Goal: Task Accomplishment & Management: Manage account settings

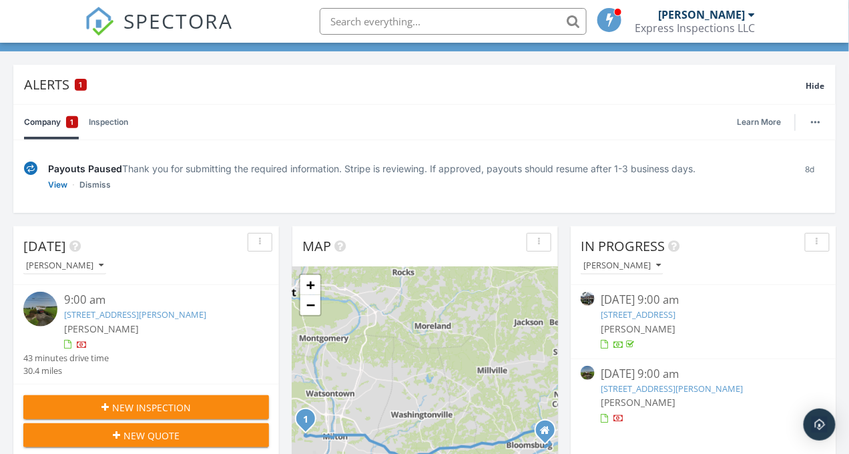
scroll to position [98, 0]
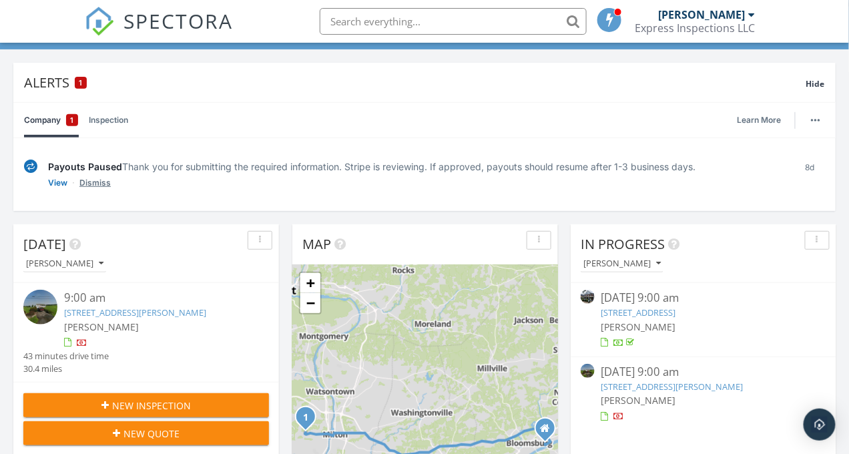
click at [97, 185] on link "Dismiss" at bounding box center [94, 182] width 31 height 13
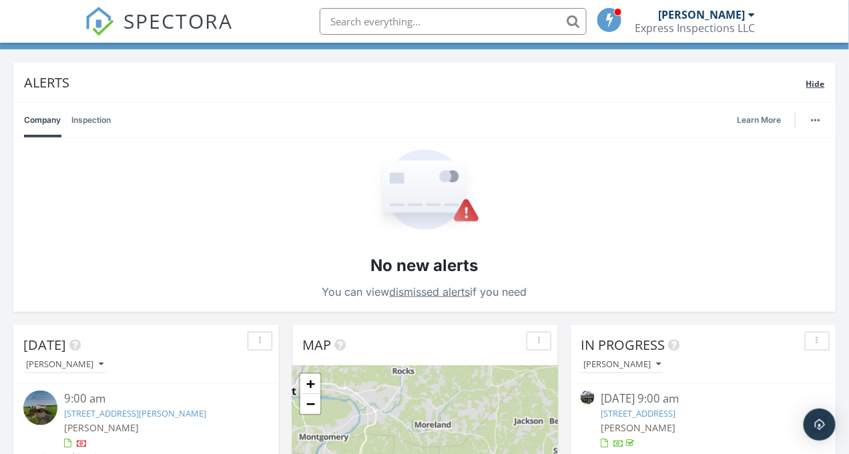
click at [820, 76] on div "Hide" at bounding box center [815, 83] width 19 height 16
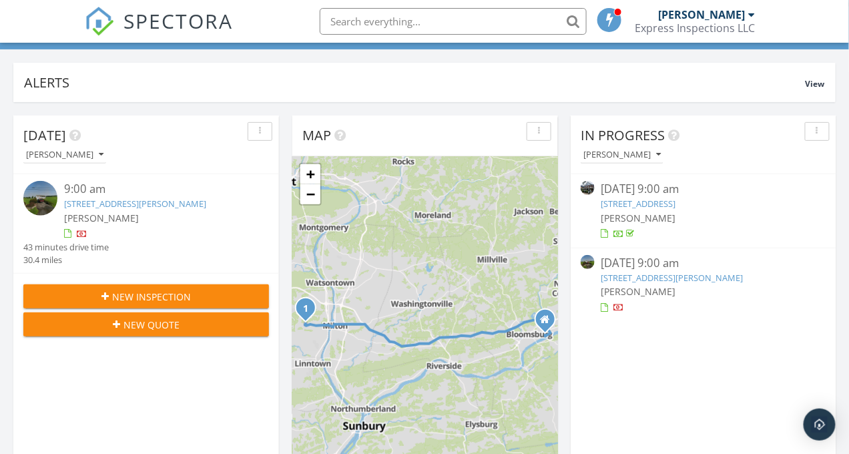
click at [83, 204] on link "[STREET_ADDRESS][PERSON_NAME]" at bounding box center [135, 204] width 142 height 12
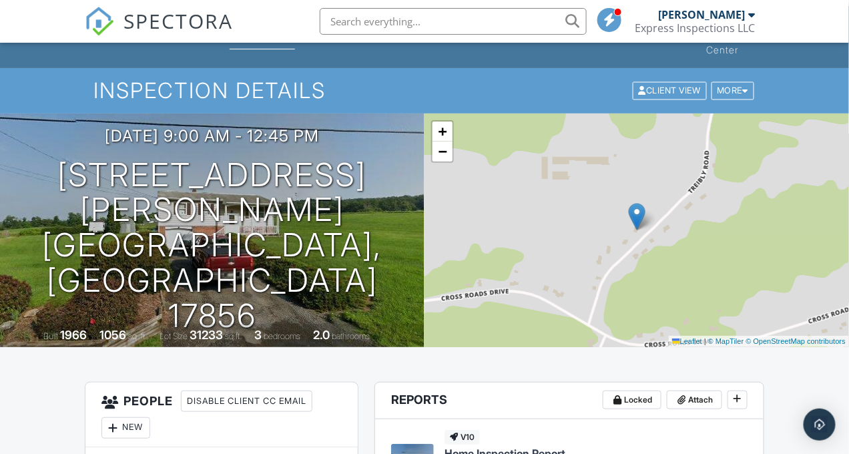
scroll to position [39, 0]
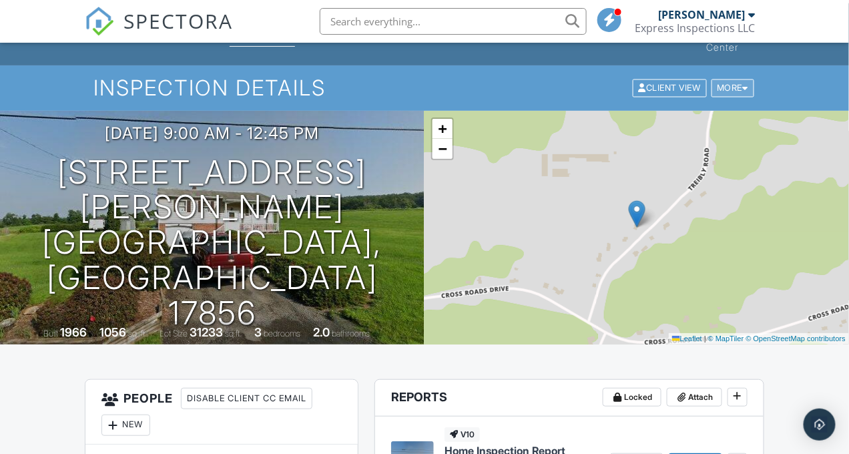
click at [724, 86] on div "More" at bounding box center [733, 88] width 43 height 18
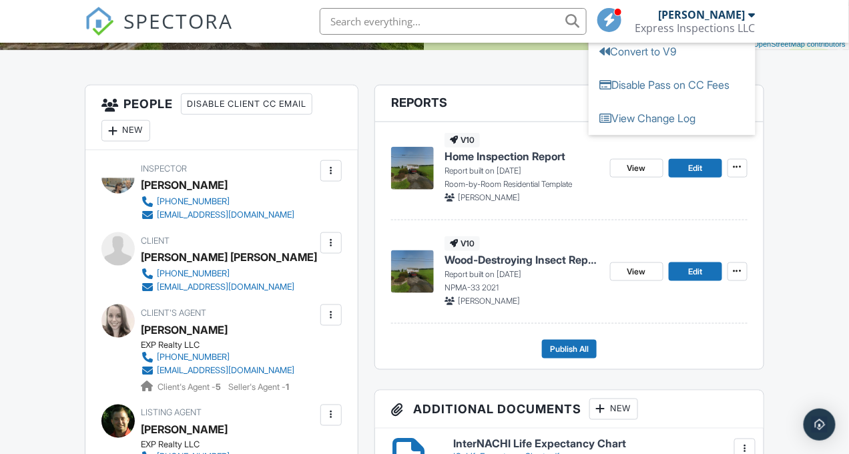
scroll to position [334, 0]
